Goal: Task Accomplishment & Management: Use online tool/utility

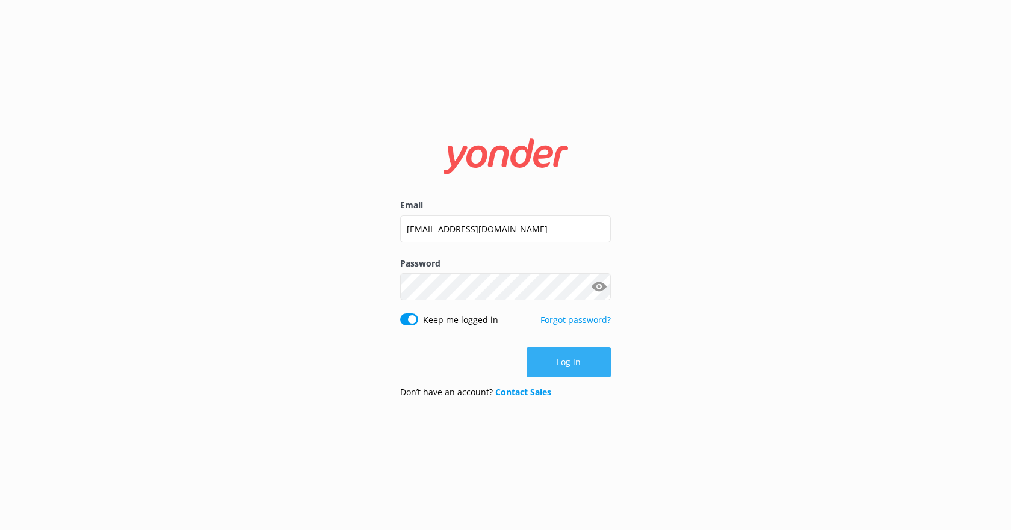
click at [577, 365] on button "Log in" at bounding box center [568, 362] width 84 height 30
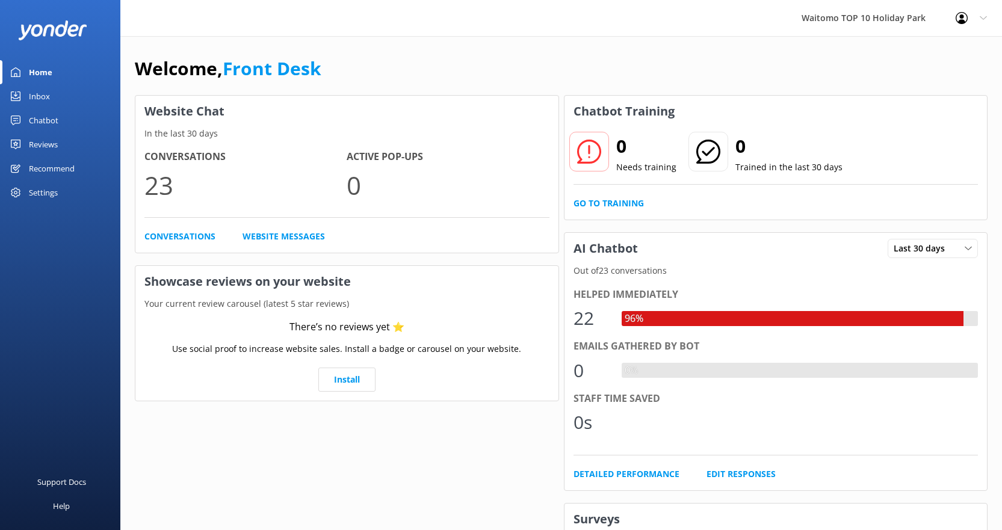
click at [43, 93] on div "Inbox" at bounding box center [39, 96] width 21 height 24
